Goal: Information Seeking & Learning: Check status

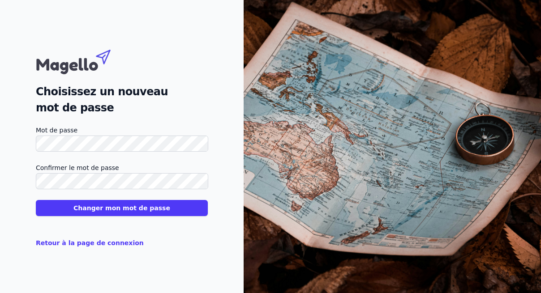
click at [134, 208] on button "Changer mon mot de passe" at bounding box center [122, 208] width 172 height 16
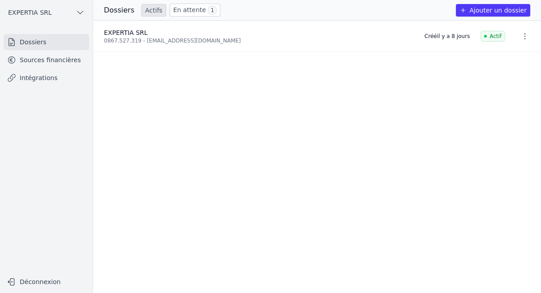
click at [521, 39] on icon "button" at bounding box center [525, 36] width 9 height 9
click at [316, 127] on div at bounding box center [270, 146] width 541 height 293
click at [82, 9] on icon "button" at bounding box center [80, 12] width 9 height 9
click at [179, 125] on div at bounding box center [270, 146] width 541 height 293
click at [167, 36] on div "EXPERTIA SRL" at bounding box center [259, 32] width 310 height 9
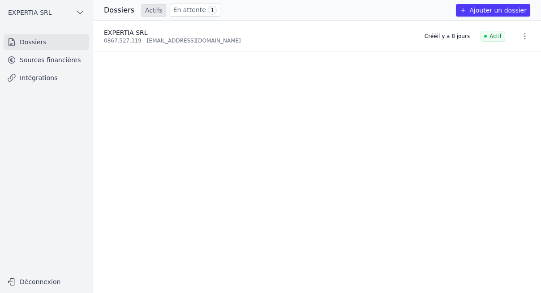
click at [81, 16] on icon "button" at bounding box center [80, 12] width 9 height 9
click at [58, 32] on span "EXPERTIA SRL" at bounding box center [66, 32] width 44 height 9
click at [59, 61] on link "Sources financières" at bounding box center [47, 60] width 86 height 16
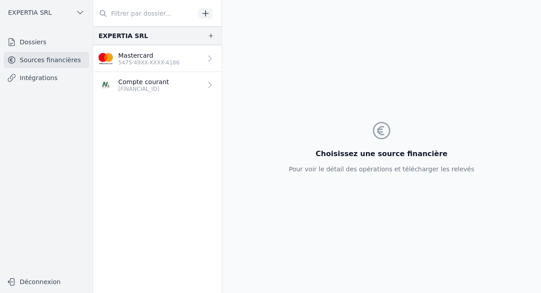
click at [32, 42] on link "Dossiers" at bounding box center [47, 42] width 86 height 16
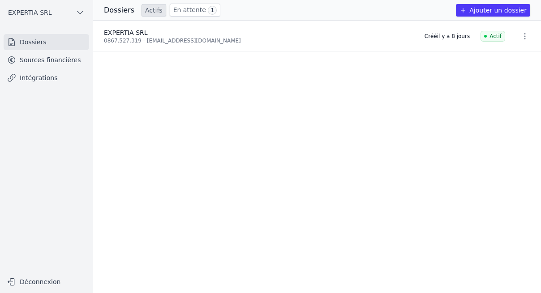
click at [172, 9] on link "En attente 1" at bounding box center [195, 10] width 51 height 13
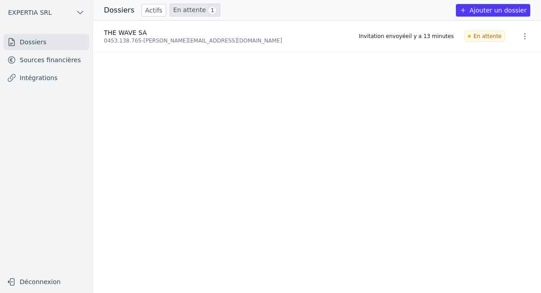
click at [36, 281] on button "Déconnexion" at bounding box center [47, 282] width 86 height 14
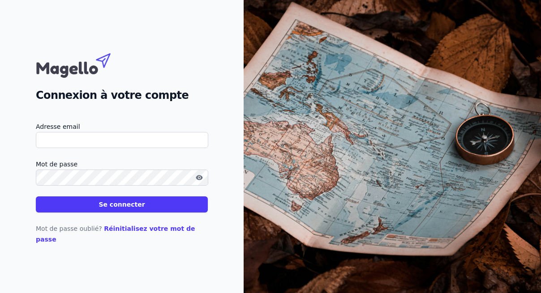
click at [129, 142] on input "Adresse email" at bounding box center [122, 140] width 173 height 16
type input "[PERSON_NAME][EMAIL_ADDRESS][DOMAIN_NAME]"
click at [139, 207] on button "Se connecter" at bounding box center [122, 205] width 172 height 16
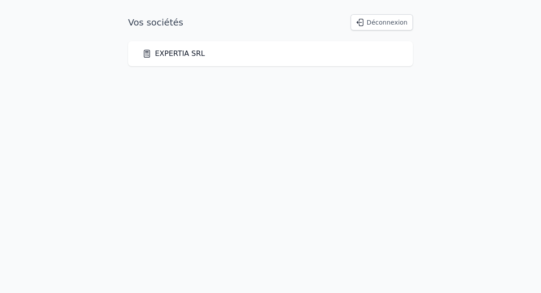
click at [228, 54] on div "EXPERTIA SRL" at bounding box center [270, 53] width 256 height 11
click at [160, 51] on link "EXPERTIA SRL" at bounding box center [173, 53] width 63 height 11
click at [240, 53] on div "EXPERTIA SRL" at bounding box center [270, 53] width 256 height 11
click at [168, 51] on link "EXPERTIA SRL" at bounding box center [173, 53] width 63 height 11
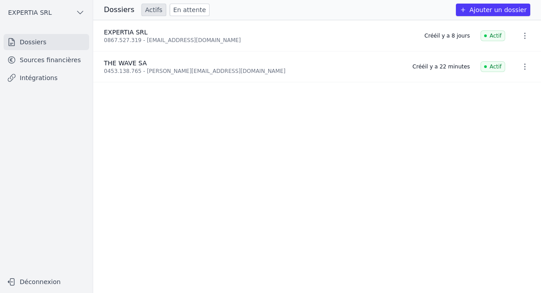
click at [155, 61] on div "THE WAVE SA" at bounding box center [253, 63] width 298 height 9
click at [62, 65] on link "Sources financières" at bounding box center [47, 60] width 86 height 16
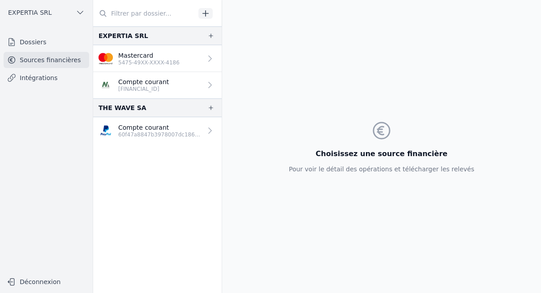
click at [125, 133] on p "60f47a8847b3978007dc186d3da94f86" at bounding box center [160, 134] width 84 height 7
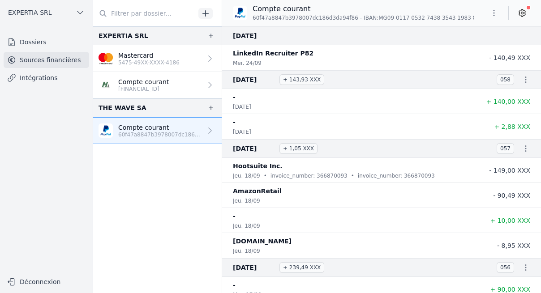
click at [158, 172] on nav "EXPERTIA SRL Mastercard 5475-49XX-XXXX-4186 Compte courant BE39 1325 0125 5019 …" at bounding box center [157, 159] width 129 height 267
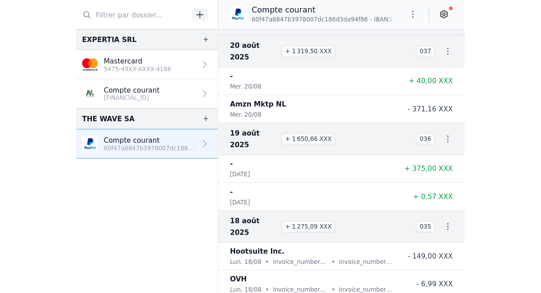
scroll to position [1471, 0]
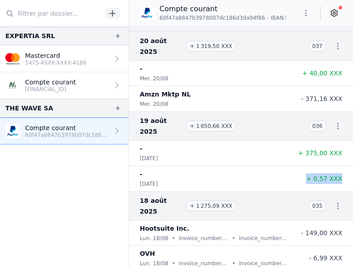
drag, startPoint x: 308, startPoint y: 144, endPoint x: 342, endPoint y: 149, distance: 34.3
click at [342, 166] on li "- mar. 19/08 + 0,57 XXX" at bounding box center [241, 178] width 224 height 25
drag, startPoint x: 342, startPoint y: 149, endPoint x: 308, endPoint y: 124, distance: 42.0
click at [308, 149] on span "+ 375,00 XXX" at bounding box center [320, 152] width 44 height 7
drag, startPoint x: 304, startPoint y: 123, endPoint x: 345, endPoint y: 126, distance: 41.3
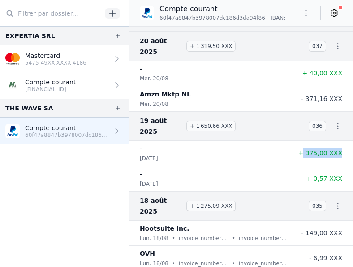
click at [345, 141] on li "- mar. 19/08 + 375,00 XXX" at bounding box center [241, 153] width 224 height 25
drag, startPoint x: 345, startPoint y: 126, endPoint x: 308, endPoint y: 124, distance: 37.2
click at [308, 149] on span "+ 375,00 XXX" at bounding box center [320, 152] width 44 height 7
drag, startPoint x: 284, startPoint y: 79, endPoint x: 339, endPoint y: 77, distance: 54.7
click at [339, 86] on li "Amzn Mktp NL mer. 20/08 - 371,16 XXX" at bounding box center [241, 98] width 224 height 25
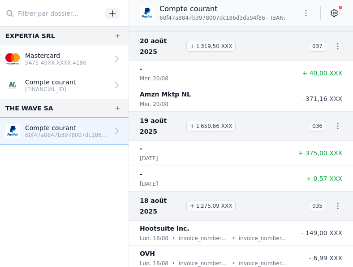
click at [256, 168] on div "-" at bounding box center [214, 173] width 149 height 11
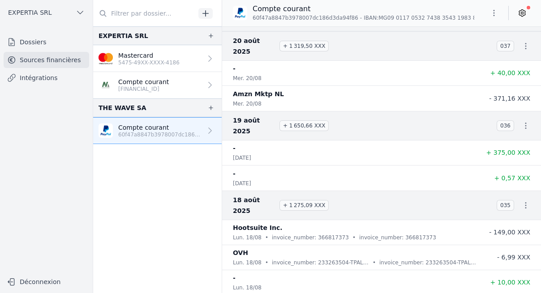
click at [353, 62] on li "- mer. 20/08 + 40,00 XXX" at bounding box center [381, 73] width 319 height 25
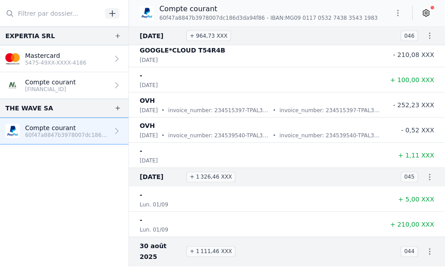
scroll to position [923, 0]
